Goal: Information Seeking & Learning: Learn about a topic

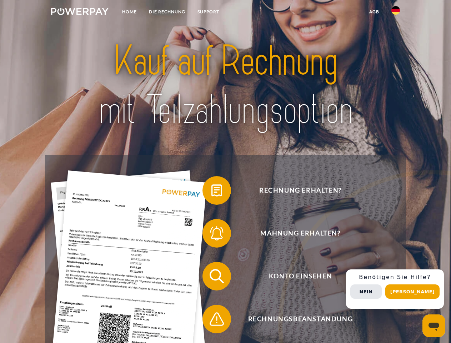
click at [80, 13] on img at bounding box center [80, 11] width 58 height 7
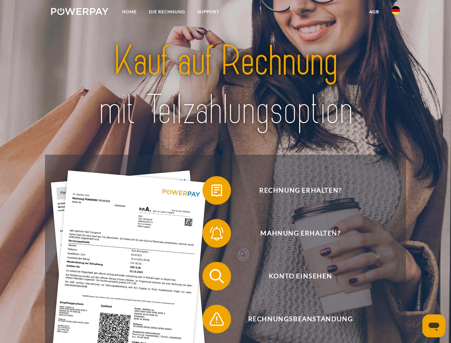
click at [396, 13] on img at bounding box center [396, 10] width 9 height 9
click at [374, 12] on link "agb" at bounding box center [375, 11] width 22 height 13
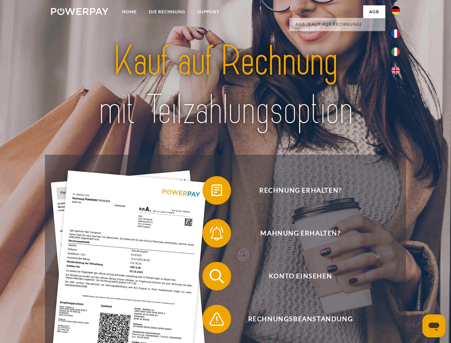
click at [212, 192] on span at bounding box center [206, 191] width 36 height 36
click at [212, 235] on span at bounding box center [206, 234] width 36 height 36
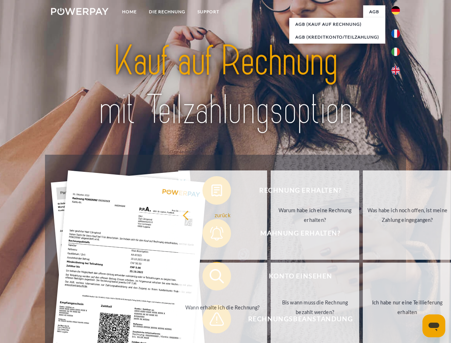
click at [271, 278] on link "Bis wann muss die Rechnung bezahlt werden?" at bounding box center [315, 307] width 89 height 89
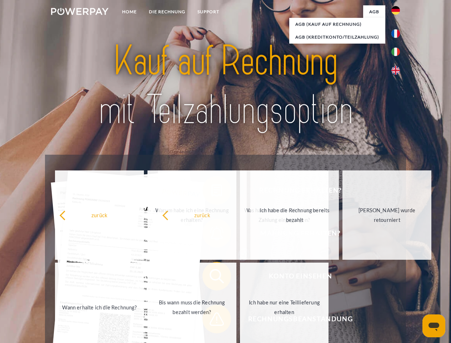
click at [212, 321] on span at bounding box center [206, 319] width 36 height 36
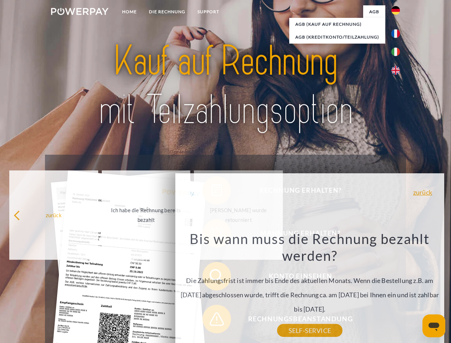
click at [398, 289] on div "Rechnung erhalten? Mahnung erhalten? Konto einsehen" at bounding box center [225, 298] width 361 height 286
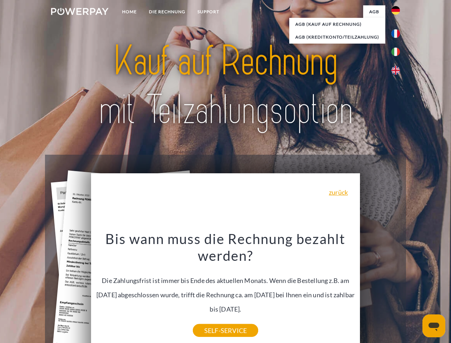
click at [380, 291] on span "Konto einsehen" at bounding box center [300, 276] width 175 height 29
click at [415, 292] on header "Home DIE RECHNUNG SUPPORT" at bounding box center [225, 247] width 451 height 494
